Goal: Register for event/course

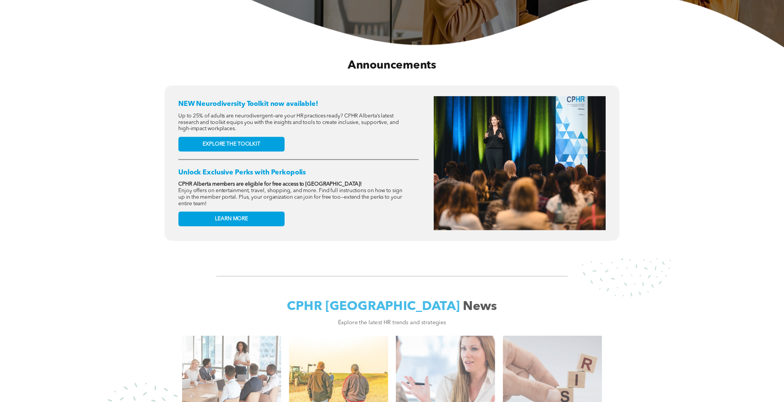
scroll to position [462, 0]
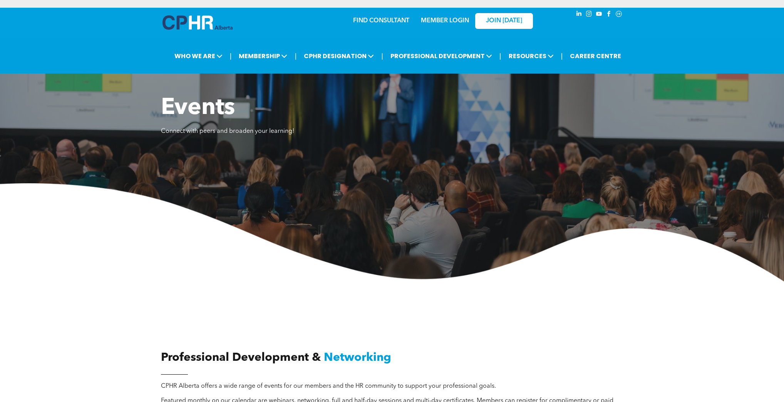
click at [438, 20] on link "MEMBER LOGIN" at bounding box center [445, 21] width 48 height 6
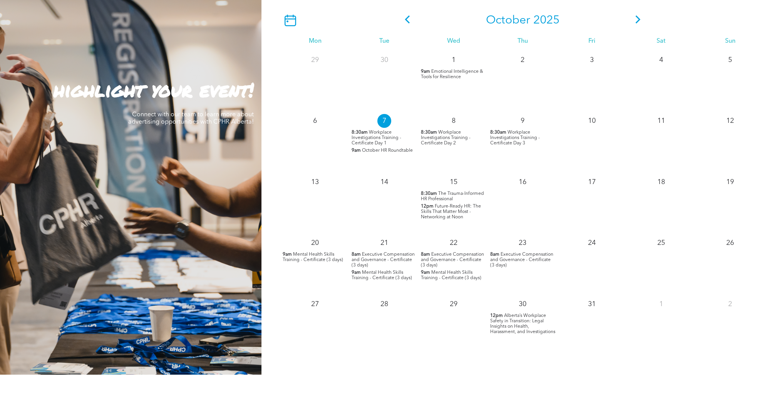
scroll to position [708, 0]
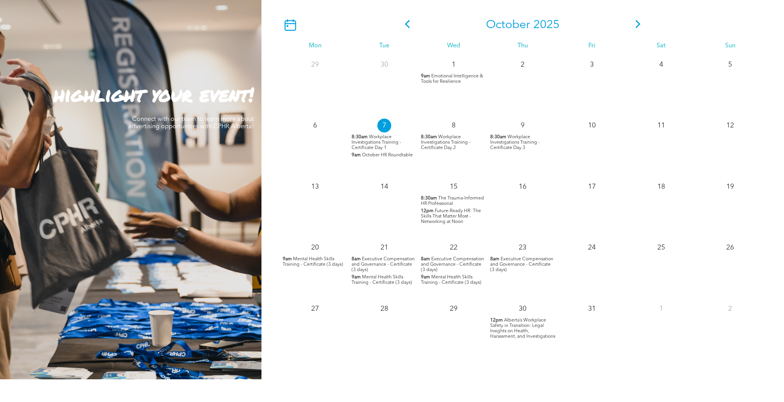
click at [375, 157] on span "October HR Roundtable" at bounding box center [387, 155] width 51 height 5
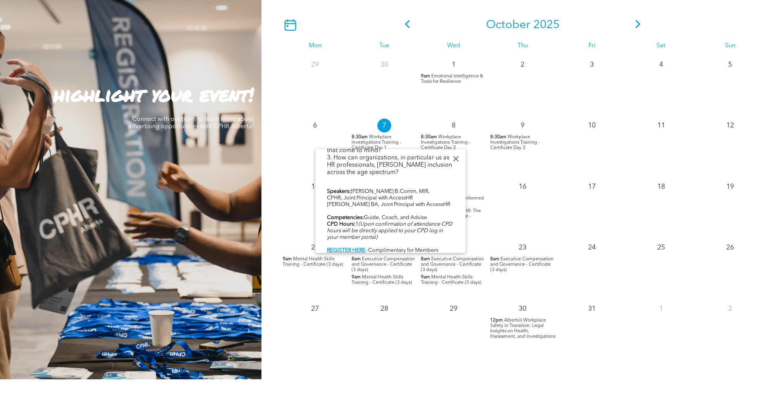
scroll to position [246, 0]
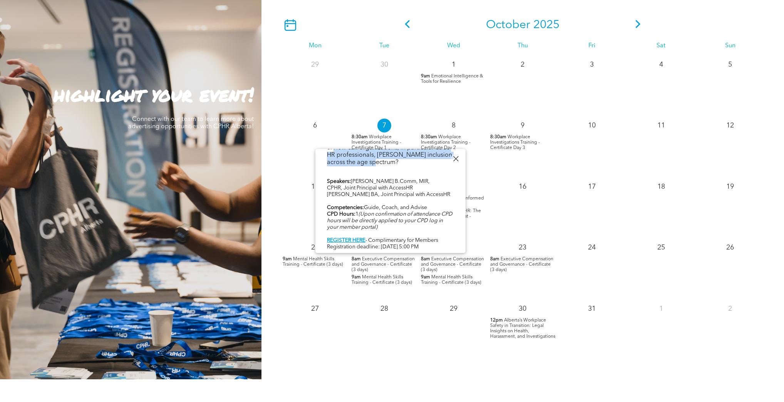
drag, startPoint x: 326, startPoint y: 186, endPoint x: 430, endPoint y: 169, distance: 104.5
click at [430, 169] on div "The HR Virtual Roundtable is a monthly opportunity for CPHR Alberta members to …" at bounding box center [390, 94] width 127 height 313
copy div "Topic: Generational [PERSON_NAME] According to a recent LinkedIn survey, “one i…"
click at [399, 207] on div "The HR Virtual Roundtable is a monthly opportunity for CPHR Alberta members to …" at bounding box center [390, 93] width 127 height 313
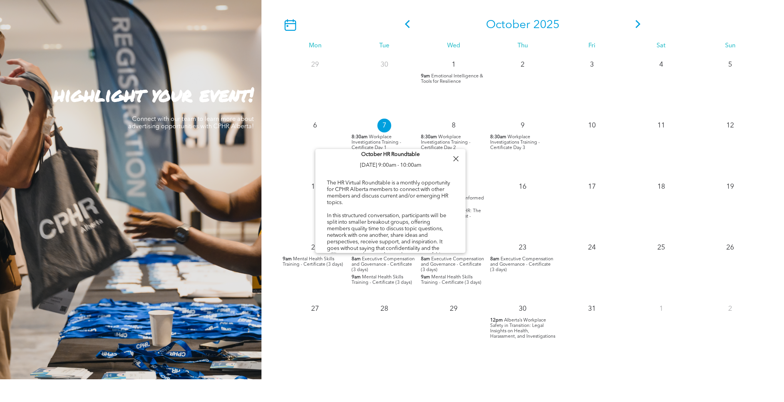
scroll to position [0, 0]
